Goal: Task Accomplishment & Management: Manage account settings

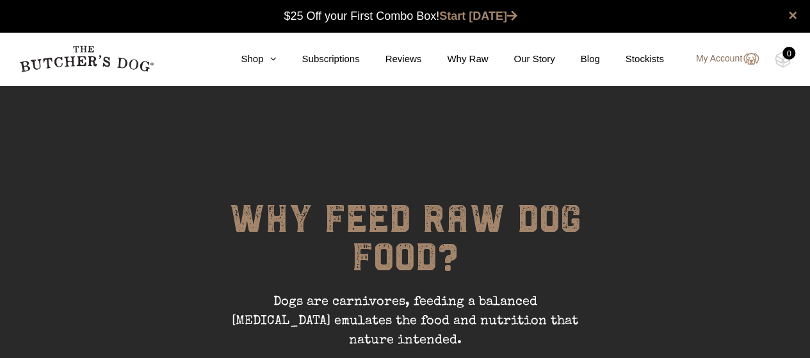
click at [719, 61] on link "My Account" at bounding box center [721, 58] width 76 height 15
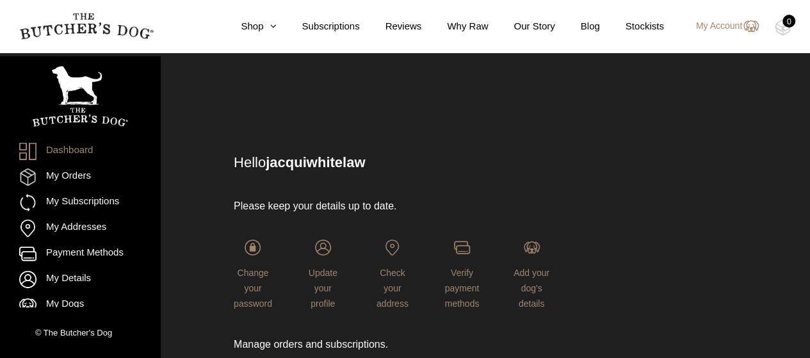
scroll to position [175, 0]
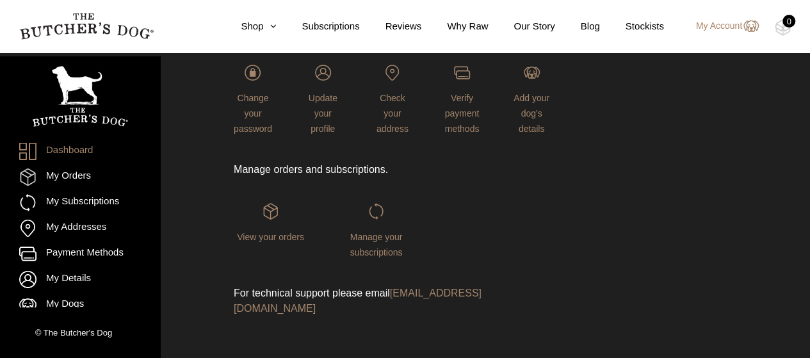
click at [264, 220] on div "View your orders" at bounding box center [271, 231] width 74 height 56
click at [265, 208] on img at bounding box center [271, 211] width 16 height 16
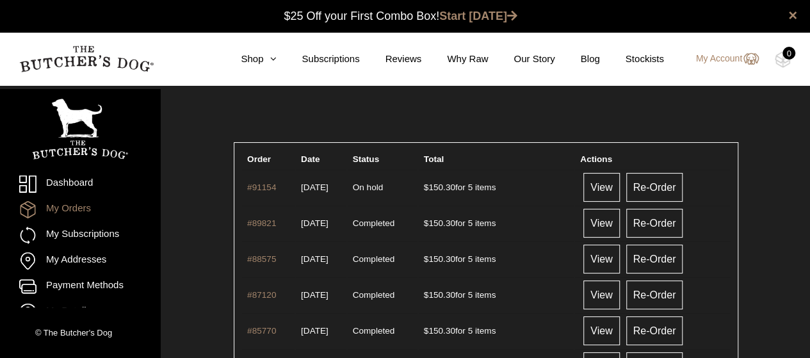
click at [735, 237] on table "Order Date Status Total Actions #91154 [DATE] On hold $ 150.30 for 5 items View…" at bounding box center [486, 338] width 505 height 393
click at [88, 230] on link "My Subscriptions" at bounding box center [80, 235] width 122 height 17
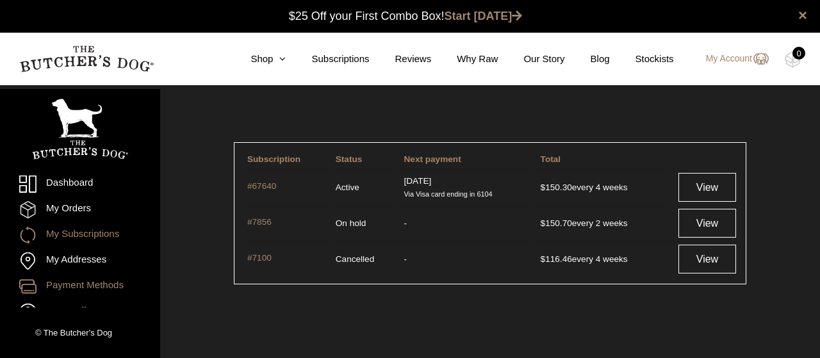
click at [78, 284] on link "Payment Methods" at bounding box center [80, 286] width 122 height 17
